Goal: Navigation & Orientation: Find specific page/section

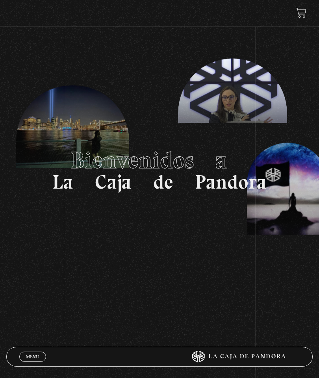
click at [43, 340] on section "Bienvenidos a La Caja de Pandora" at bounding box center [159, 170] width 319 height 340
click at [42, 360] on link "Menu Cerrar" at bounding box center [32, 357] width 27 height 10
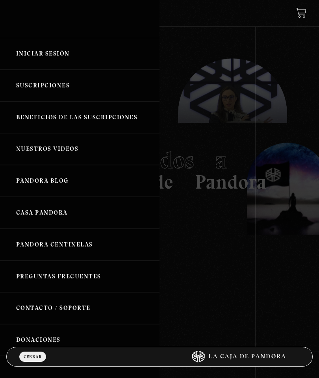
click at [97, 57] on link "Iniciar Sesión" at bounding box center [80, 54] width 160 height 32
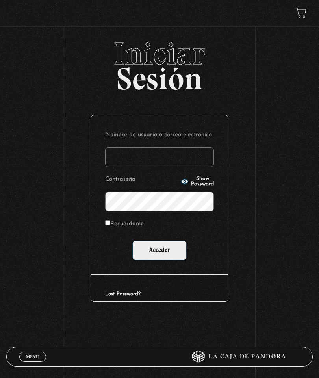
type input "lisbethfelixpaulino"
click at [129, 223] on label "Recuérdame" at bounding box center [124, 224] width 39 height 11
click at [110, 223] on input "Recuérdame" at bounding box center [107, 222] width 5 height 5
checkbox input "true"
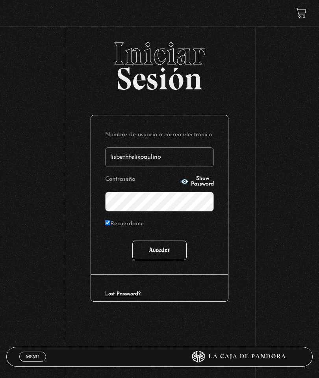
click at [160, 259] on input "Acceder" at bounding box center [159, 251] width 54 height 20
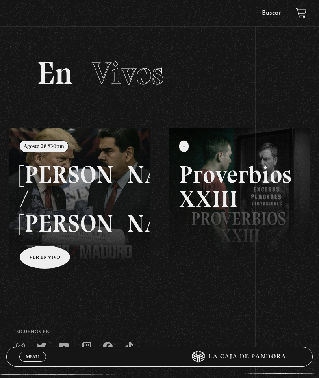
click at [32, 361] on link "Menu Cerrar" at bounding box center [32, 357] width 27 height 10
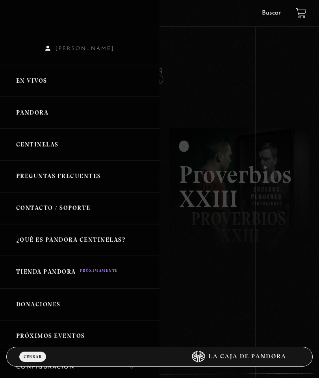
click at [115, 154] on link "Centinelas" at bounding box center [80, 145] width 160 height 32
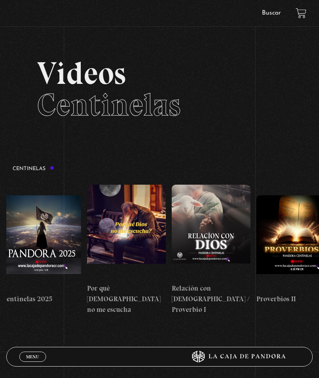
scroll to position [0, 102]
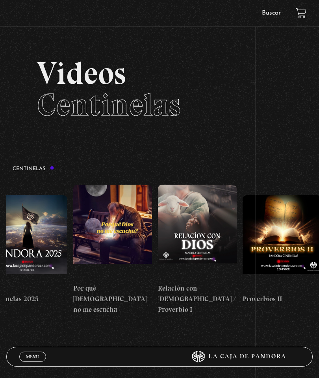
click at [192, 227] on figure at bounding box center [197, 232] width 79 height 95
